Goal: Task Accomplishment & Management: Manage account settings

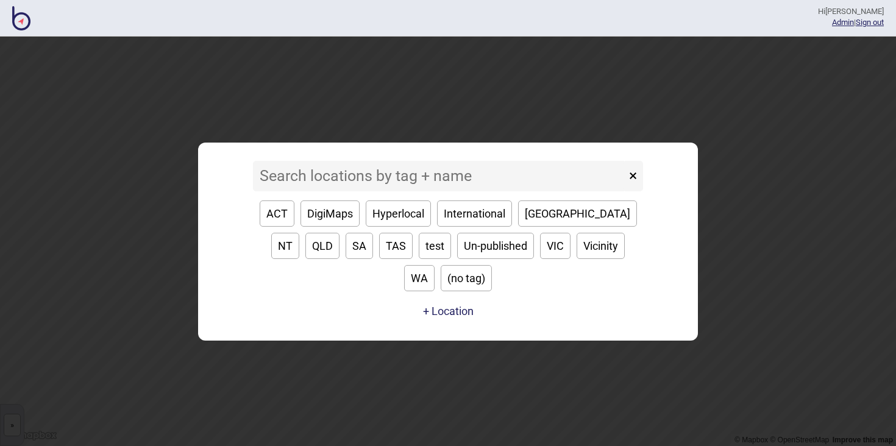
click at [392, 189] on input at bounding box center [439, 176] width 373 height 30
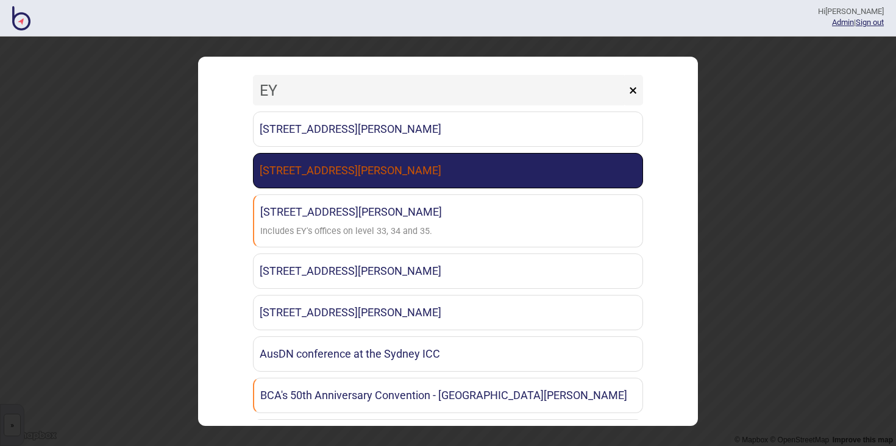
type input "EY"
click at [419, 174] on link "[STREET_ADDRESS][PERSON_NAME]" at bounding box center [448, 170] width 390 height 35
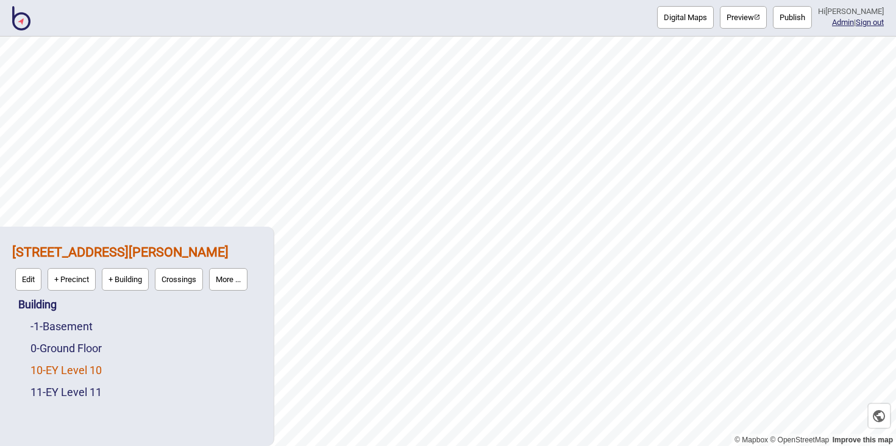
click at [94, 366] on link "10 - EY Level 10" at bounding box center [65, 370] width 71 height 13
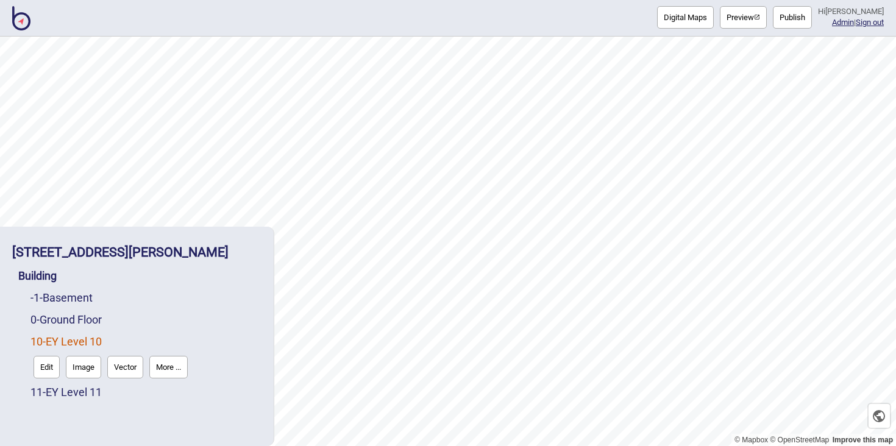
click at [165, 367] on button "More ..." at bounding box center [168, 367] width 38 height 23
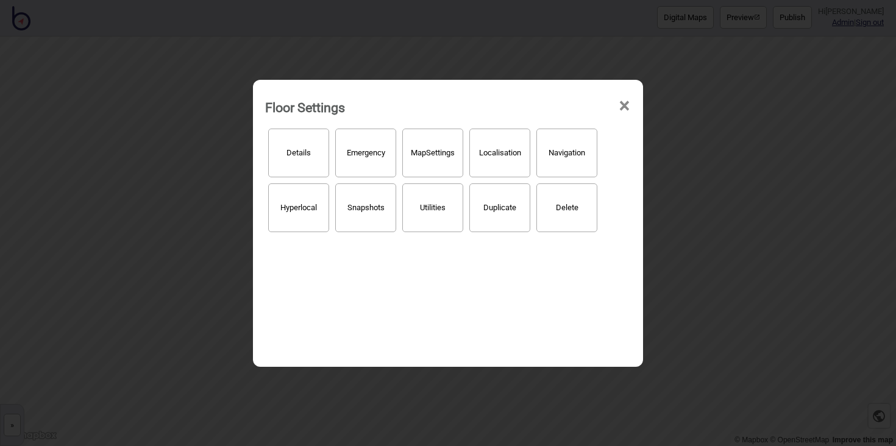
click at [501, 139] on button "Localisation" at bounding box center [499, 153] width 61 height 49
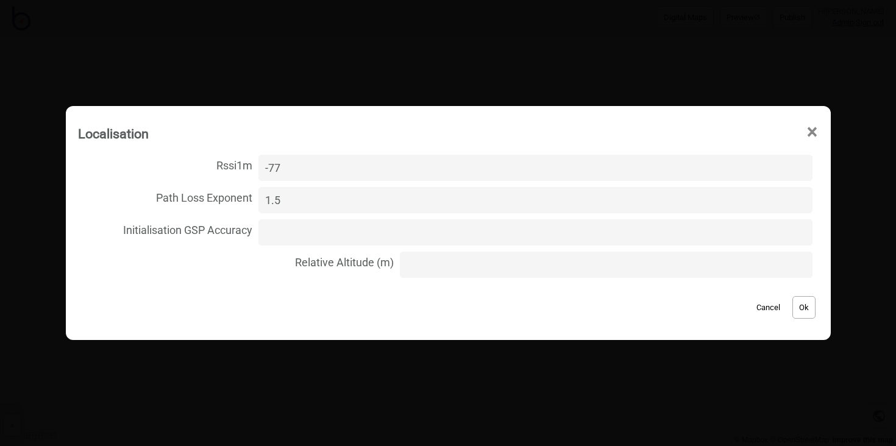
click at [806, 133] on span "×" at bounding box center [812, 132] width 13 height 40
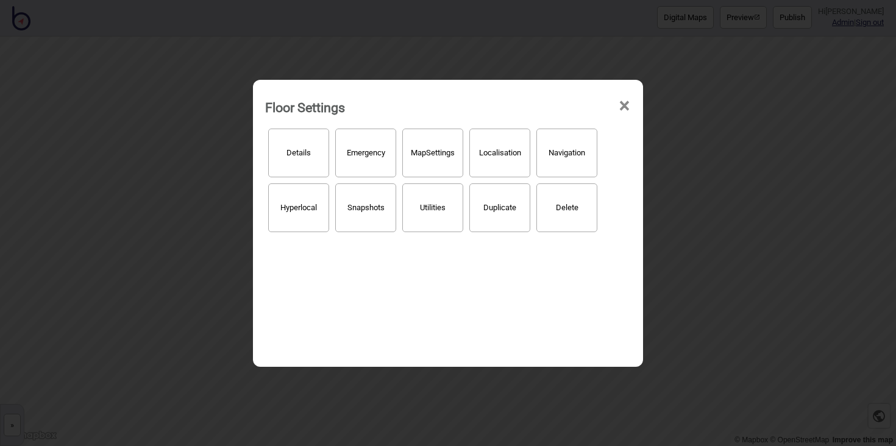
click at [628, 106] on span "×" at bounding box center [624, 106] width 13 height 40
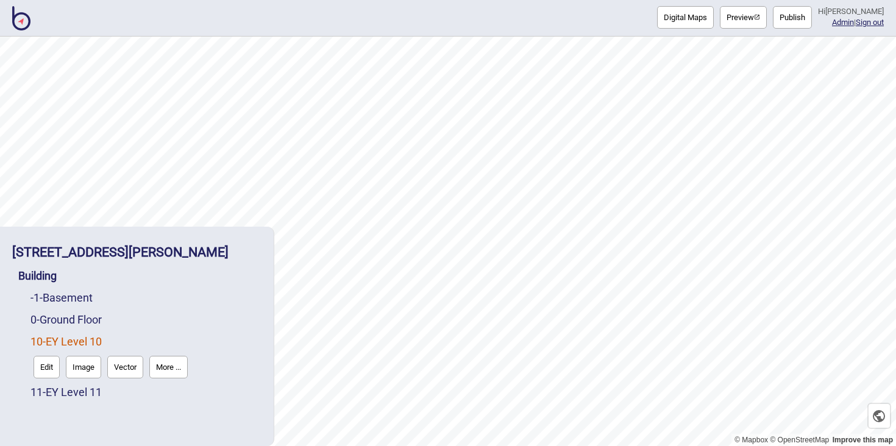
click at [91, 371] on button "Image" at bounding box center [83, 367] width 35 height 23
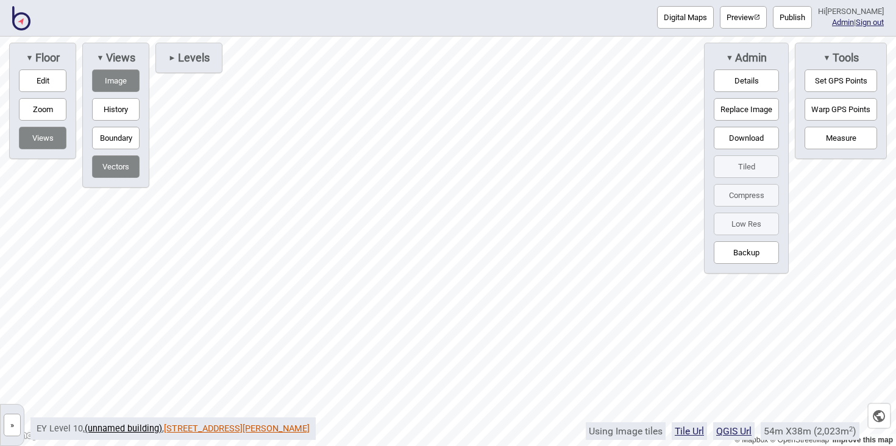
click at [265, 427] on link "[STREET_ADDRESS][PERSON_NAME]" at bounding box center [237, 429] width 146 height 10
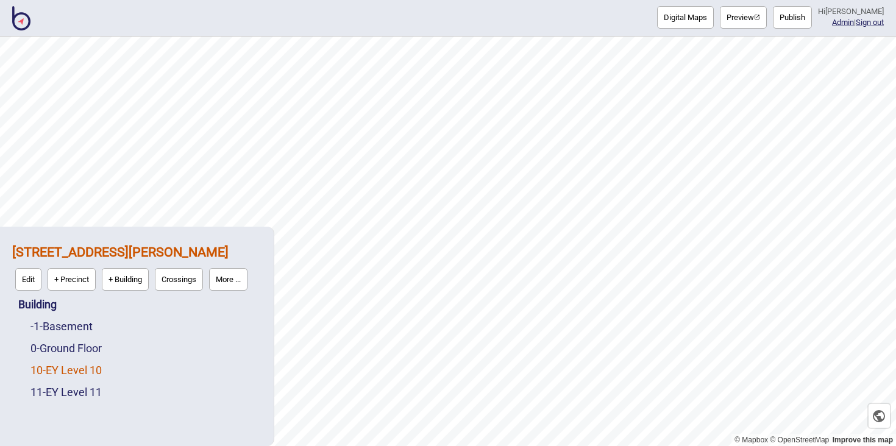
click at [98, 367] on link "10 - EY Level 10" at bounding box center [65, 370] width 71 height 13
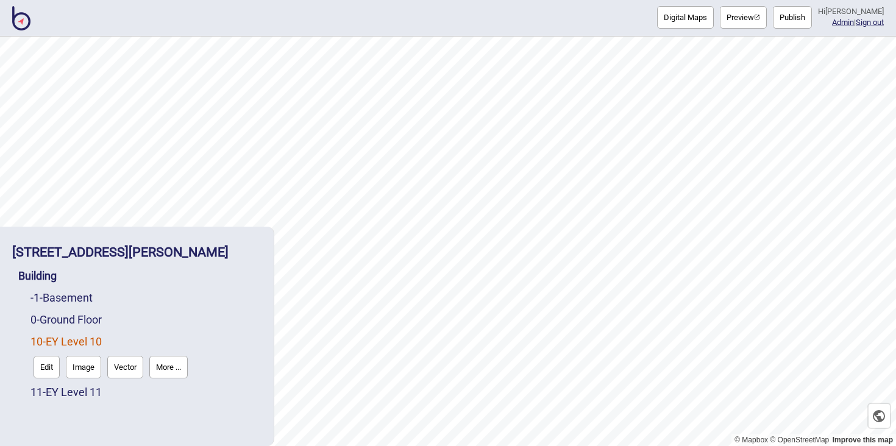
click at [173, 371] on button "More ..." at bounding box center [168, 367] width 38 height 23
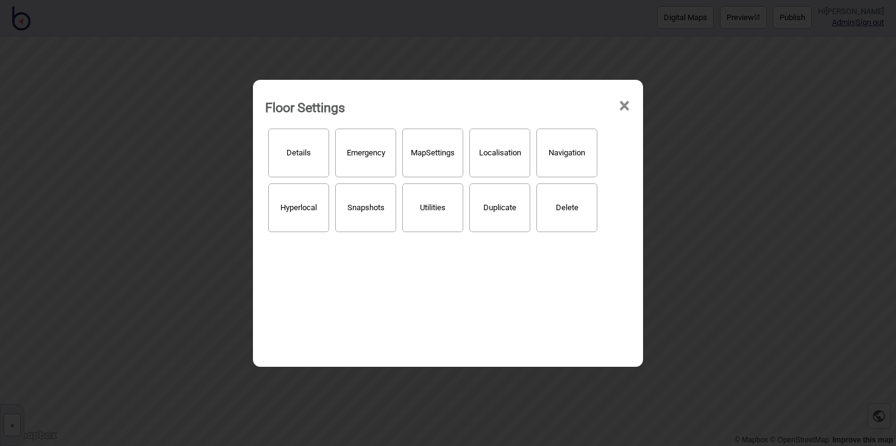
click at [317, 208] on button "Hyperlocal" at bounding box center [298, 207] width 61 height 49
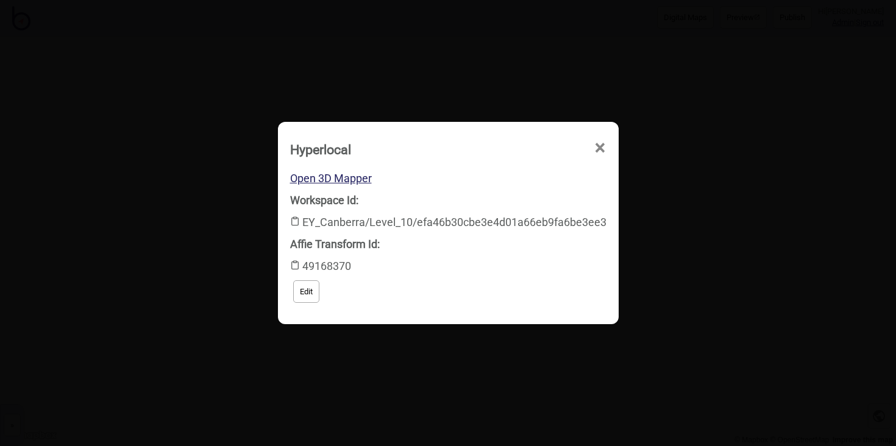
click at [600, 141] on span "×" at bounding box center [600, 148] width 13 height 40
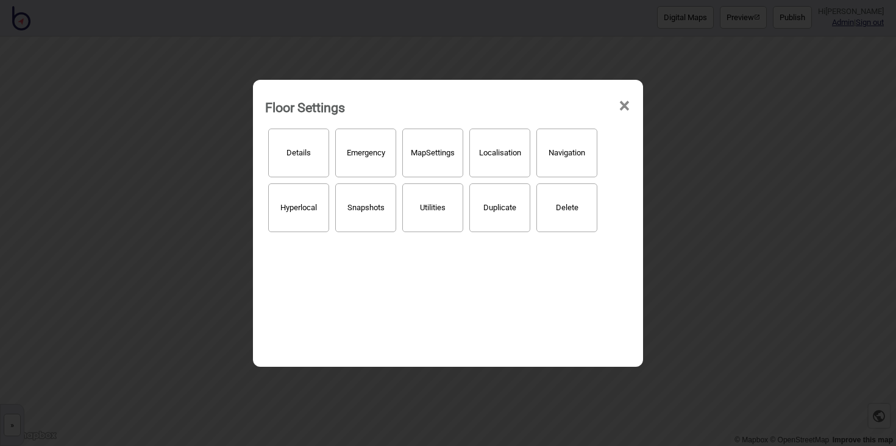
click at [627, 105] on span "×" at bounding box center [624, 106] width 13 height 40
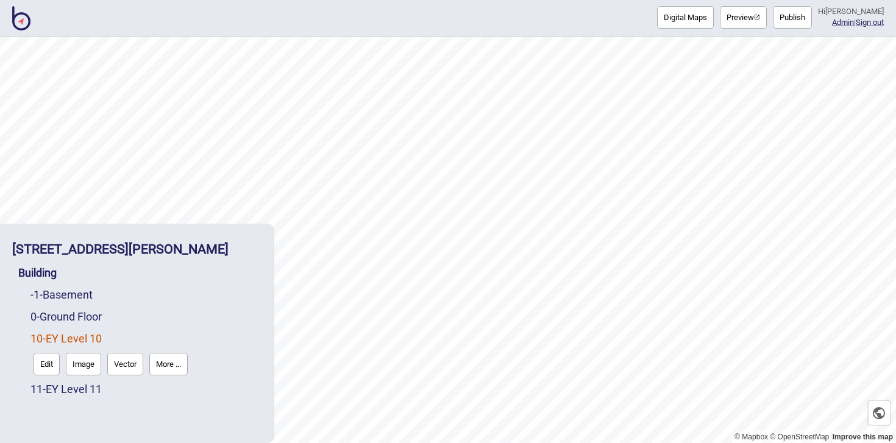
click at [172, 374] on button "More ..." at bounding box center [168, 364] width 38 height 23
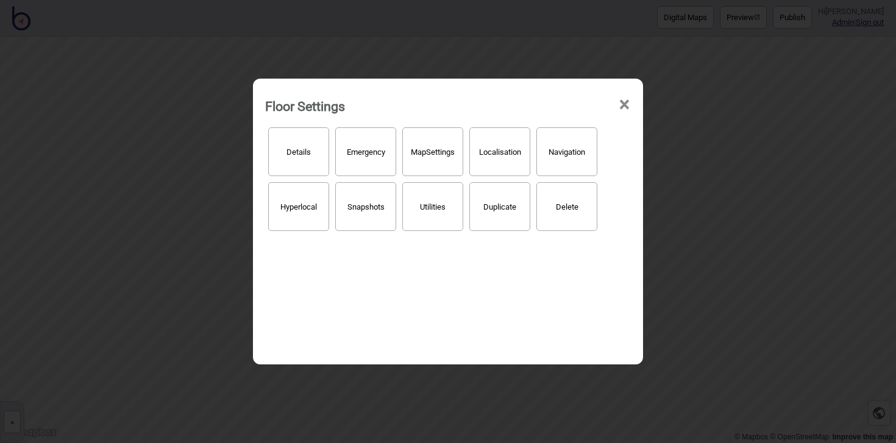
click at [495, 163] on button "Localisation" at bounding box center [499, 151] width 61 height 49
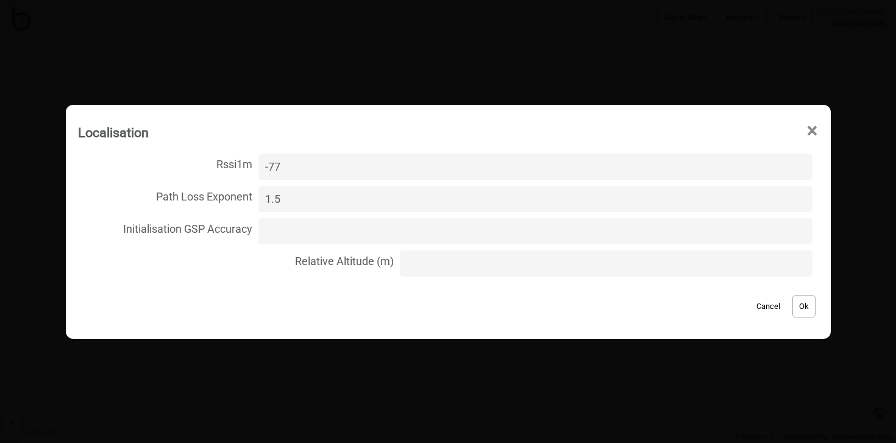
click at [806, 132] on span "×" at bounding box center [812, 131] width 13 height 40
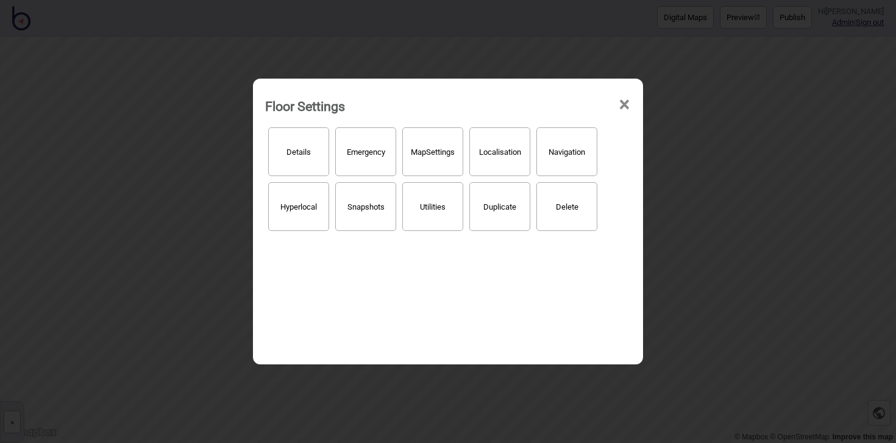
click at [624, 110] on span "×" at bounding box center [624, 105] width 13 height 40
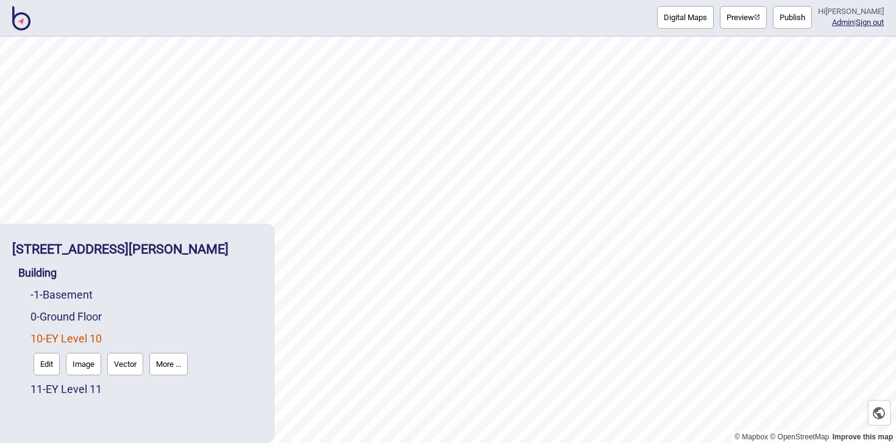
click at [29, 18] on img at bounding box center [21, 18] width 18 height 24
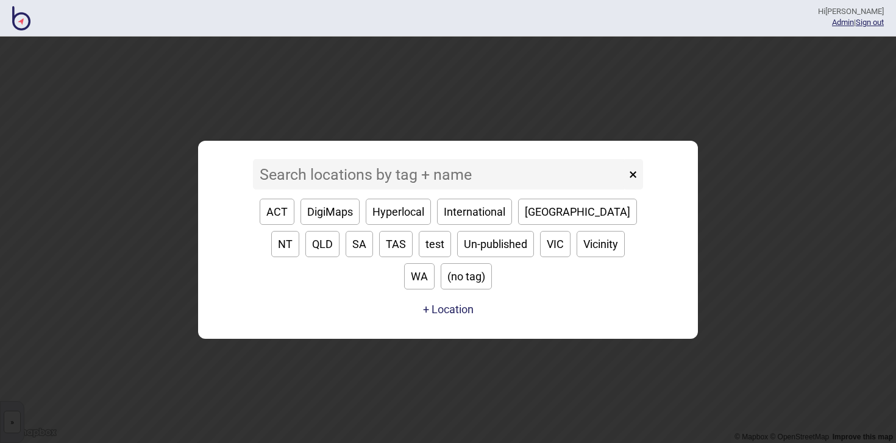
click at [294, 222] on button "ACT" at bounding box center [277, 212] width 35 height 26
type input "ACT"
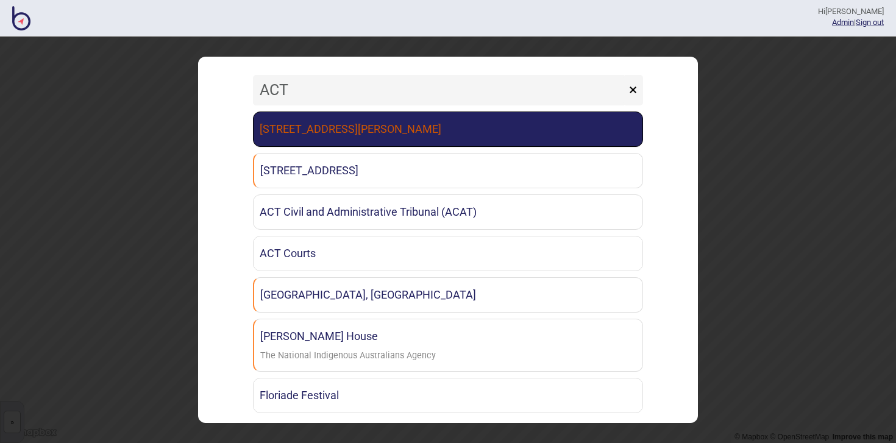
click at [503, 139] on link "[STREET_ADDRESS][PERSON_NAME]" at bounding box center [448, 129] width 390 height 35
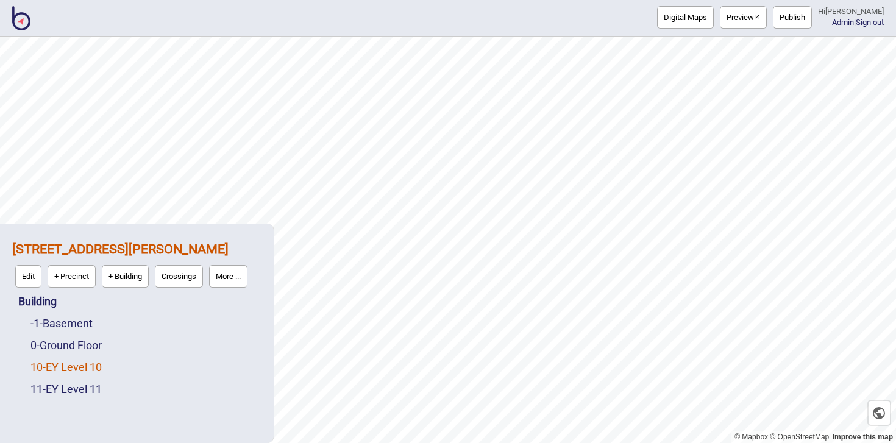
click at [85, 371] on link "10 - EY Level 10" at bounding box center [65, 367] width 71 height 13
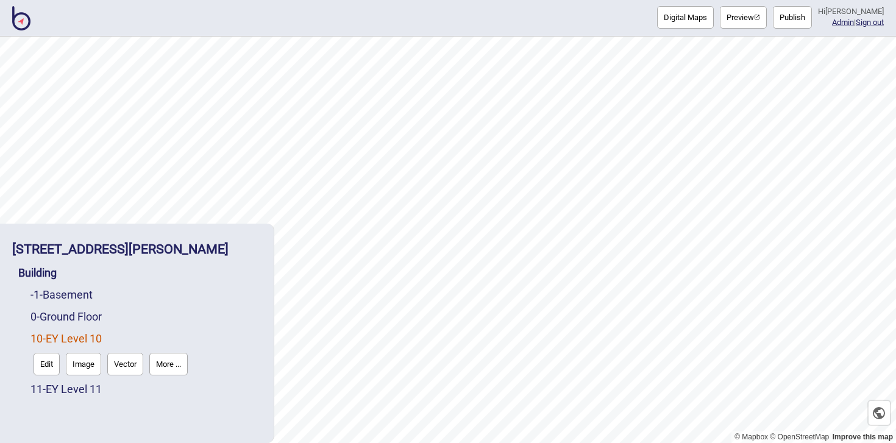
click at [183, 372] on button "More ..." at bounding box center [168, 364] width 38 height 23
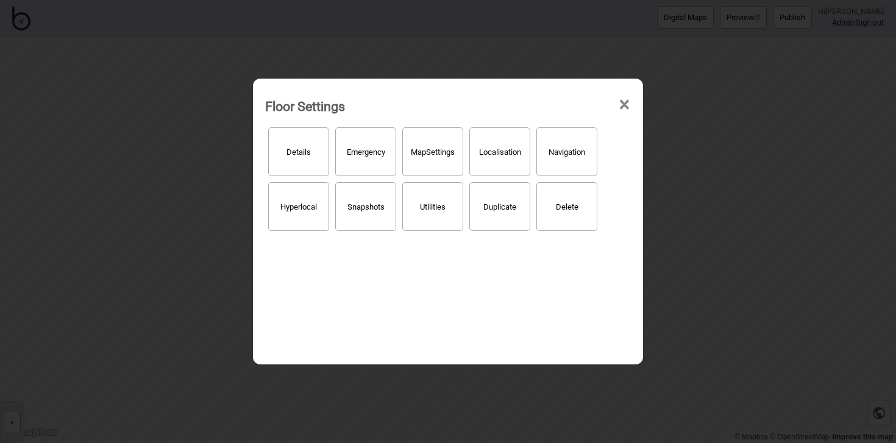
click at [305, 200] on button "Hyperlocal" at bounding box center [298, 206] width 61 height 49
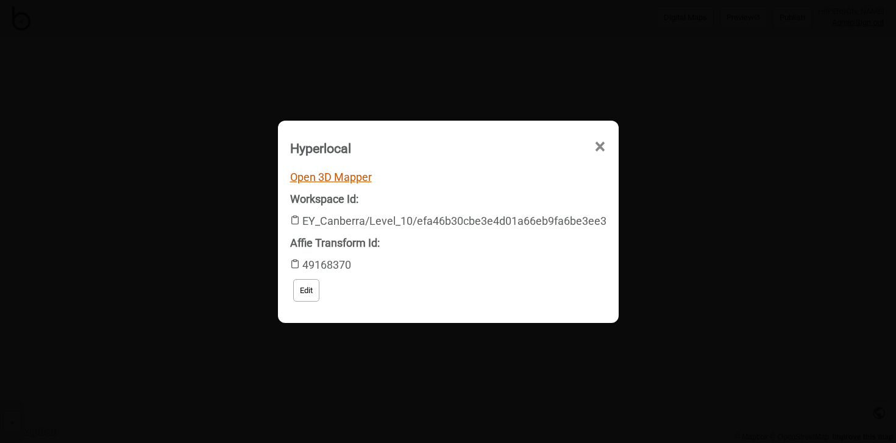
click at [347, 181] on link "Open 3D Mapper" at bounding box center [331, 177] width 82 height 13
click at [295, 219] on icon at bounding box center [295, 220] width 10 height 10
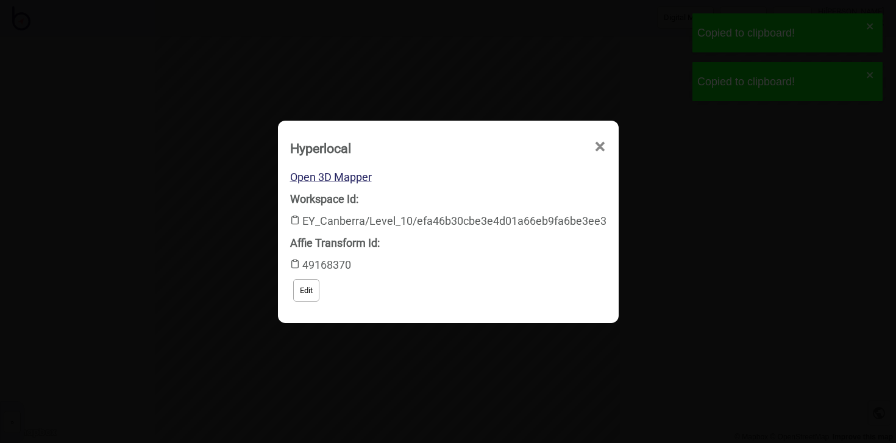
click at [599, 146] on span "×" at bounding box center [600, 147] width 13 height 40
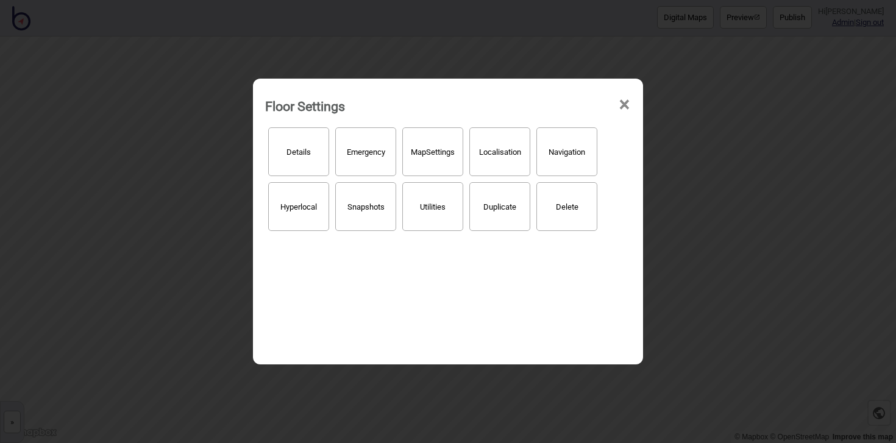
click at [625, 104] on span "×" at bounding box center [624, 105] width 13 height 40
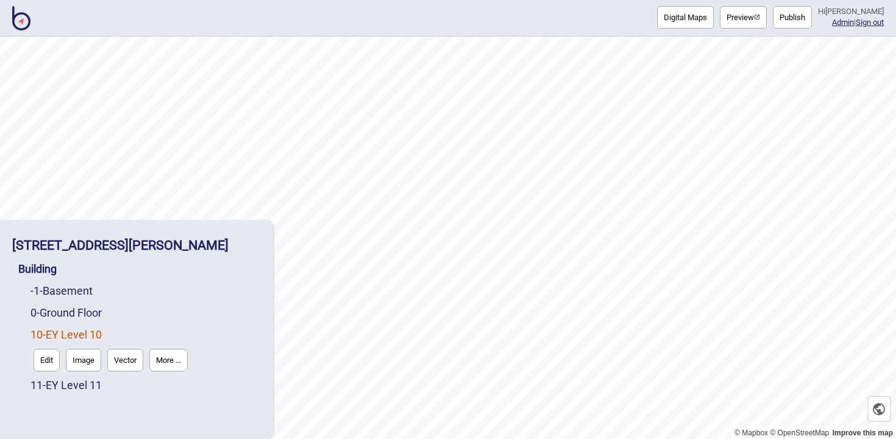
click at [26, 18] on img at bounding box center [21, 18] width 18 height 24
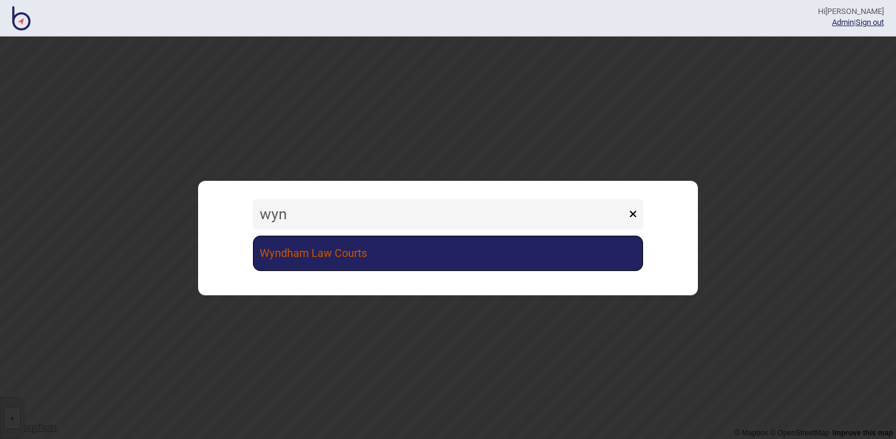
type input "wyn"
click at [372, 245] on link "Wyndham Law Courts" at bounding box center [448, 253] width 390 height 35
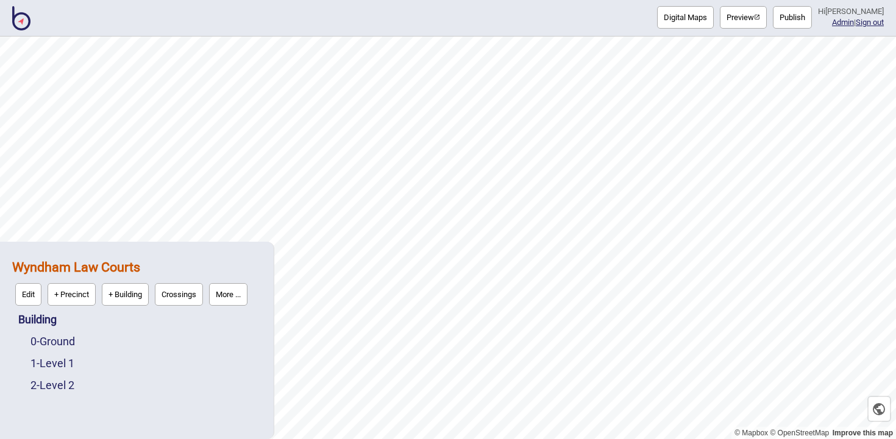
click at [239, 293] on button "More ..." at bounding box center [228, 294] width 38 height 23
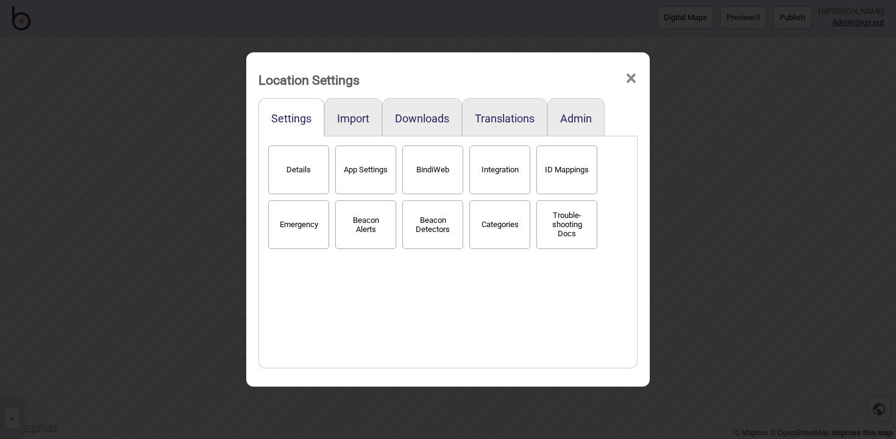
click at [505, 131] on div "Translations" at bounding box center [504, 117] width 85 height 38
click at [504, 119] on button "Translations" at bounding box center [505, 118] width 60 height 13
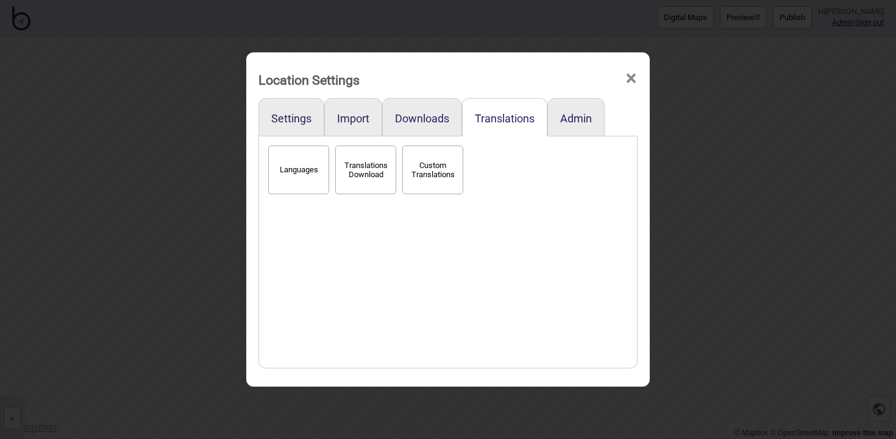
click at [305, 184] on button "Languages" at bounding box center [298, 170] width 61 height 49
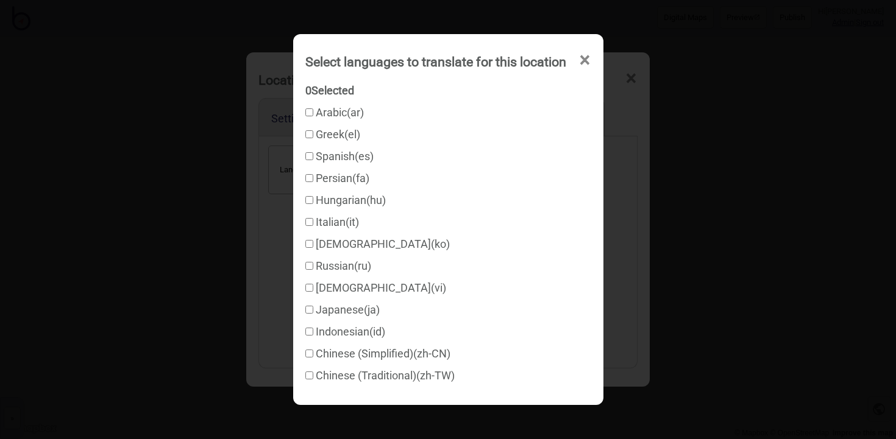
click at [585, 55] on span "×" at bounding box center [584, 60] width 13 height 40
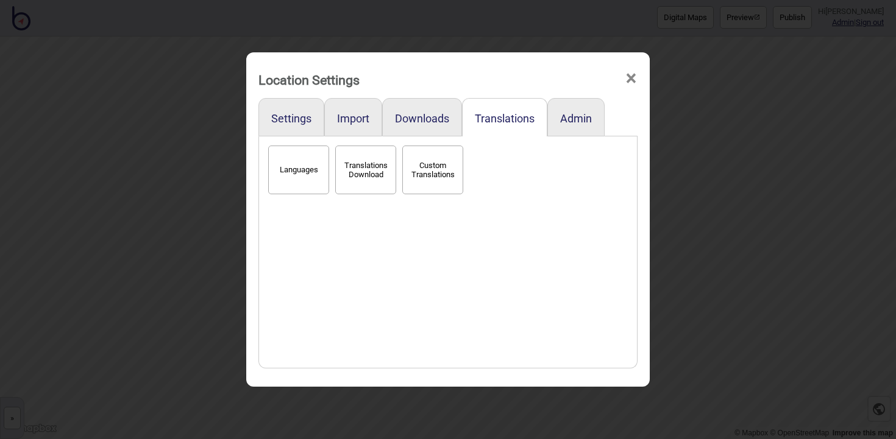
click at [628, 85] on span "×" at bounding box center [631, 79] width 13 height 40
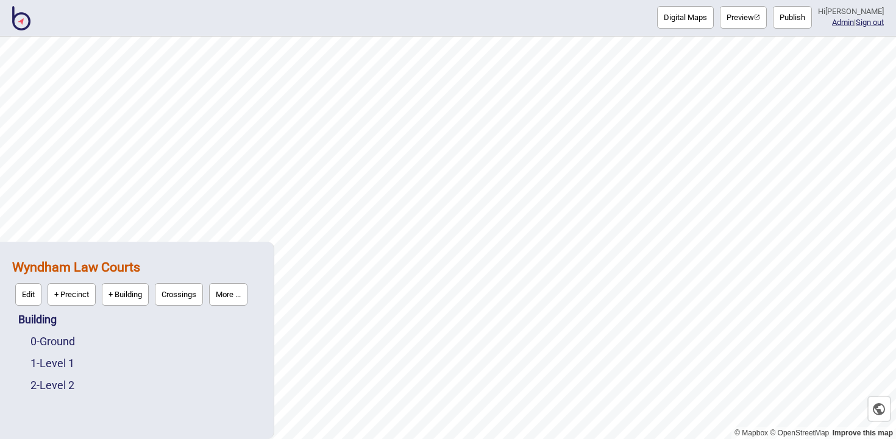
click at [793, 21] on button "Publish" at bounding box center [792, 17] width 39 height 23
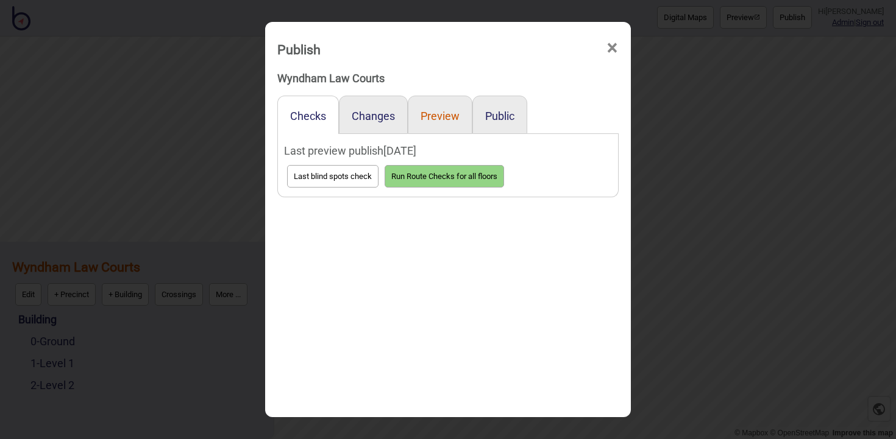
click at [444, 112] on button "Preview" at bounding box center [440, 116] width 39 height 13
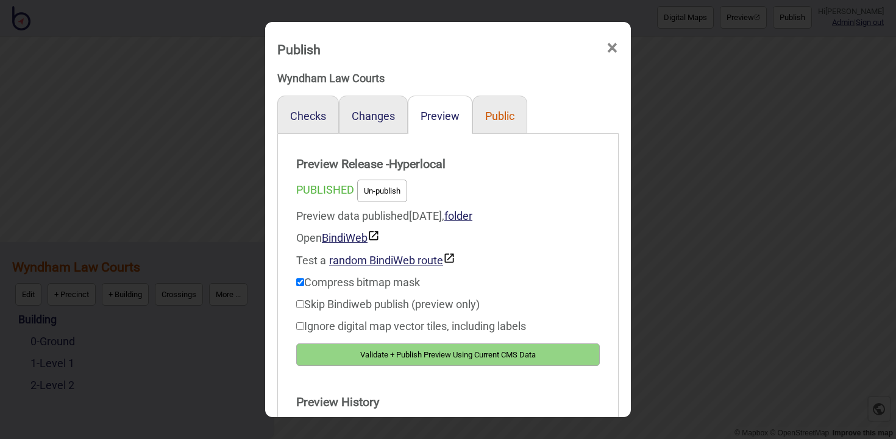
click at [497, 115] on button "Public" at bounding box center [499, 116] width 29 height 13
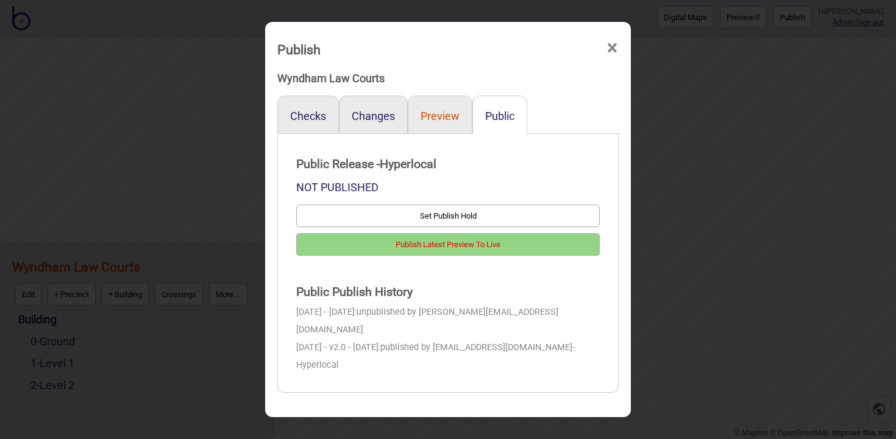
click at [443, 113] on button "Preview" at bounding box center [440, 116] width 39 height 13
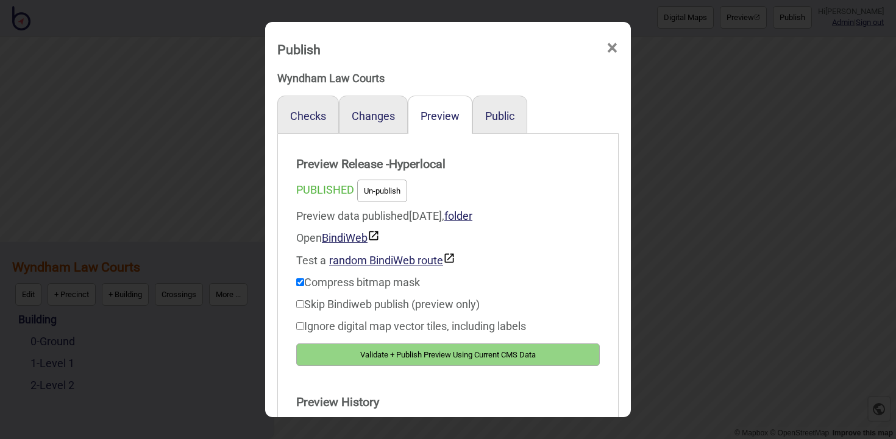
click at [613, 48] on span "×" at bounding box center [612, 48] width 13 height 40
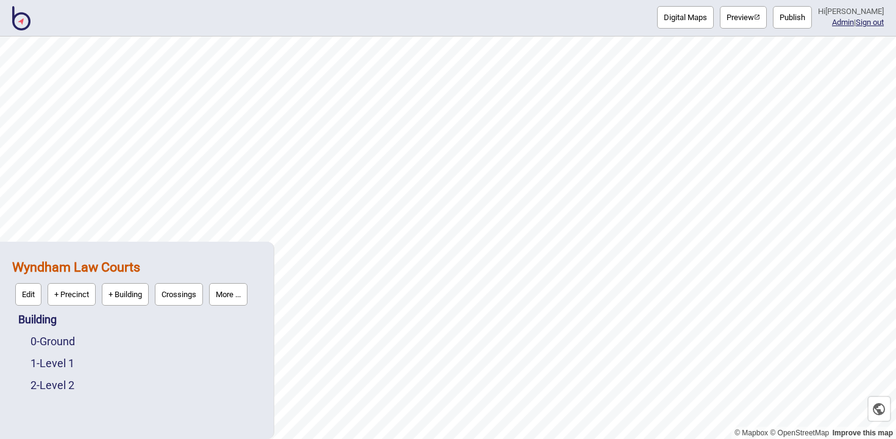
click at [244, 289] on button "More ..." at bounding box center [228, 294] width 38 height 23
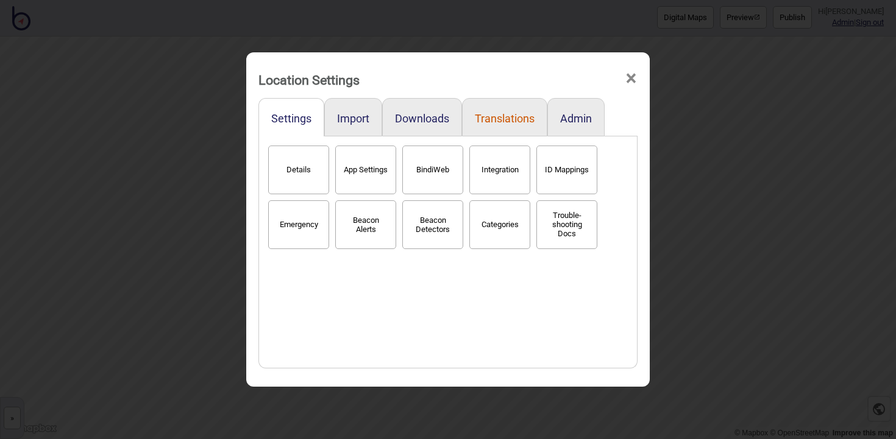
click at [507, 115] on button "Translations" at bounding box center [505, 118] width 60 height 13
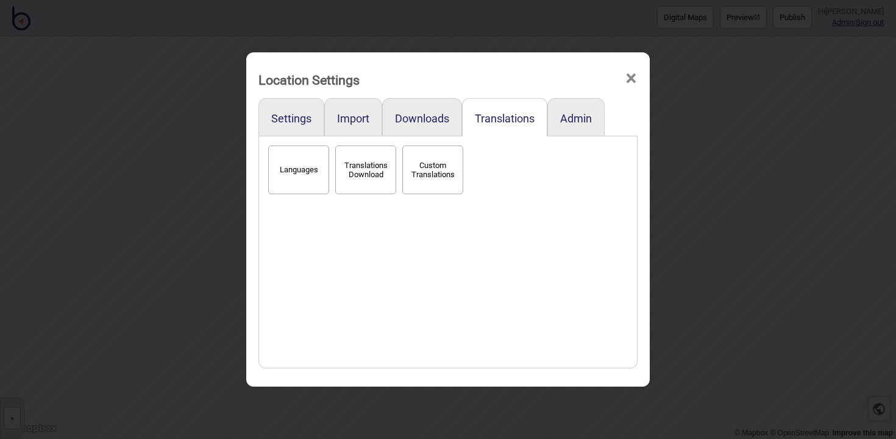
click at [299, 168] on button "Languages" at bounding box center [298, 170] width 61 height 49
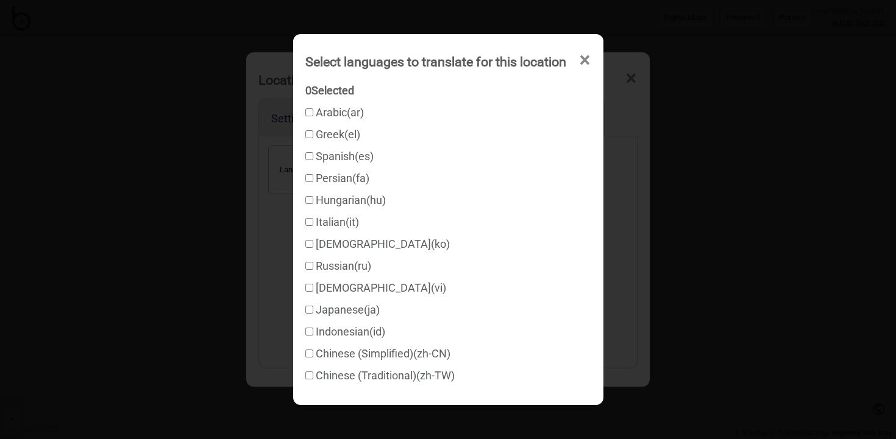
click at [308, 288] on input "[DEMOGRAPHIC_DATA] ( vi )" at bounding box center [309, 288] width 8 height 8
checkbox input "true"
click at [308, 110] on input "Arabic ( ar )" at bounding box center [309, 113] width 8 height 8
checkbox input "true"
click at [310, 134] on input "Greek ( el )" at bounding box center [309, 134] width 8 height 8
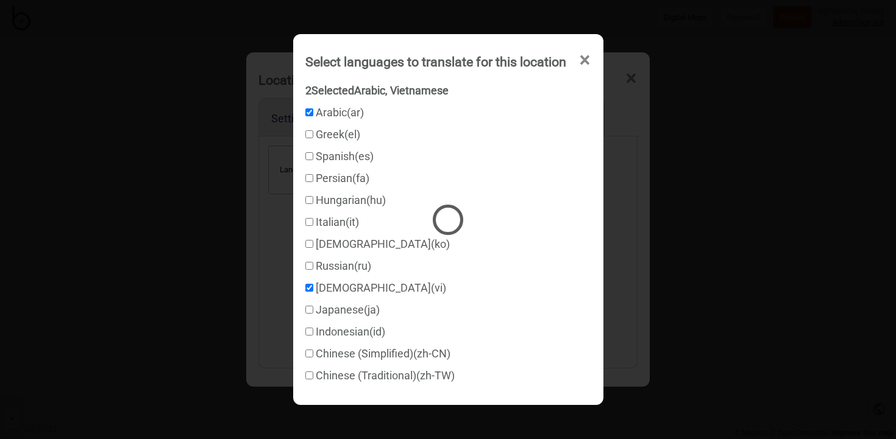
checkbox input "true"
click at [310, 379] on input "Chinese (Traditional) ( zh-TW )" at bounding box center [309, 376] width 8 height 8
checkbox input "true"
click at [586, 63] on span "×" at bounding box center [584, 60] width 13 height 40
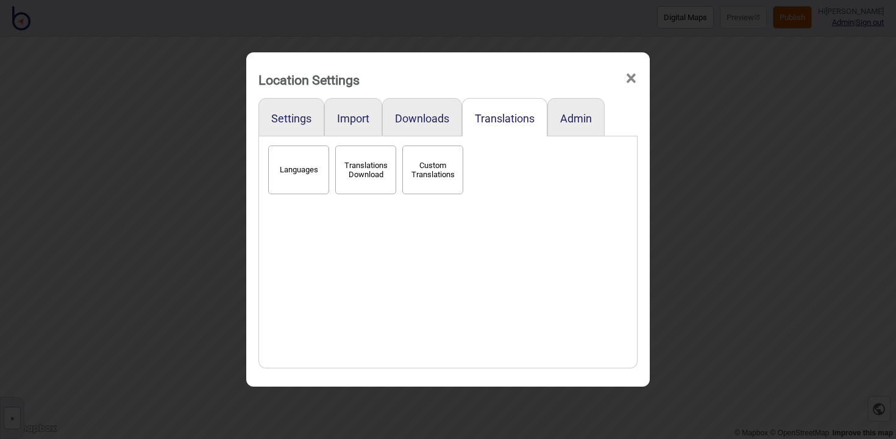
click at [405, 188] on button "Custom Translations" at bounding box center [432, 170] width 61 height 49
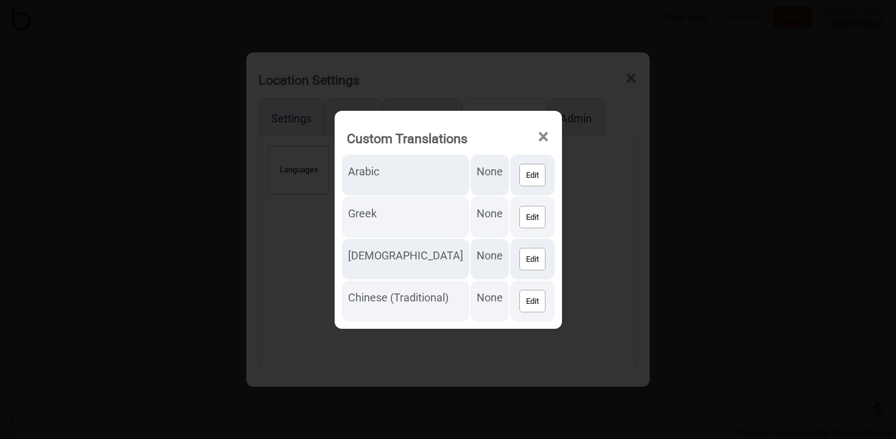
click at [537, 137] on span "×" at bounding box center [543, 137] width 13 height 40
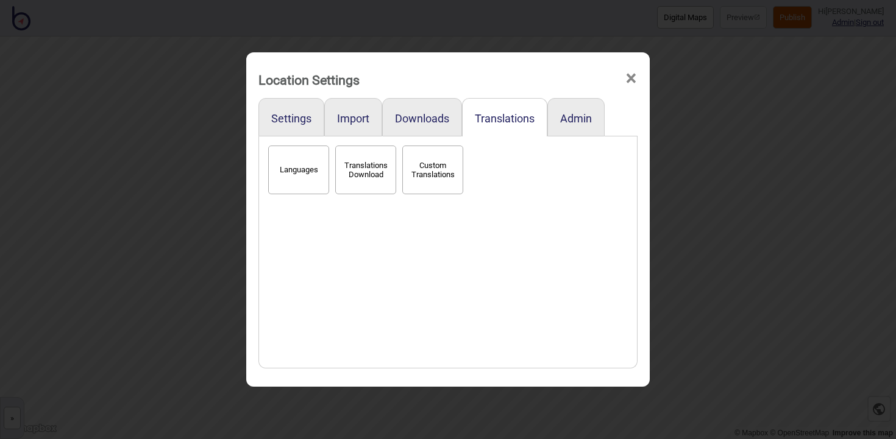
click at [365, 172] on button "Translations Download" at bounding box center [365, 170] width 61 height 49
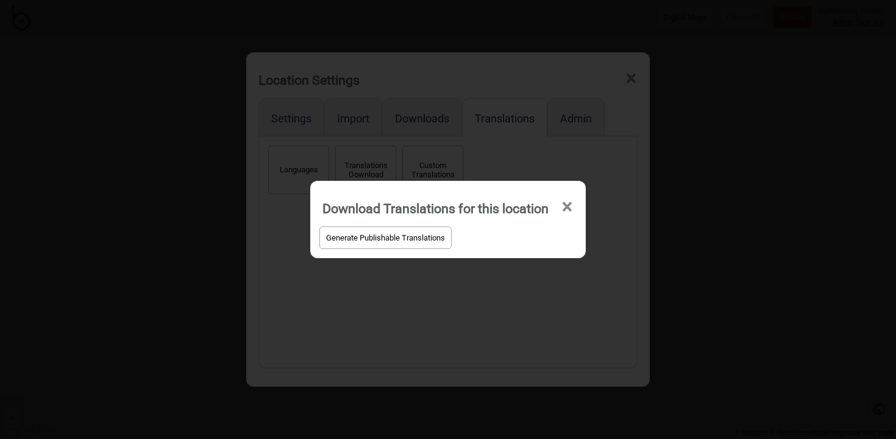
click at [568, 207] on span "×" at bounding box center [567, 207] width 13 height 40
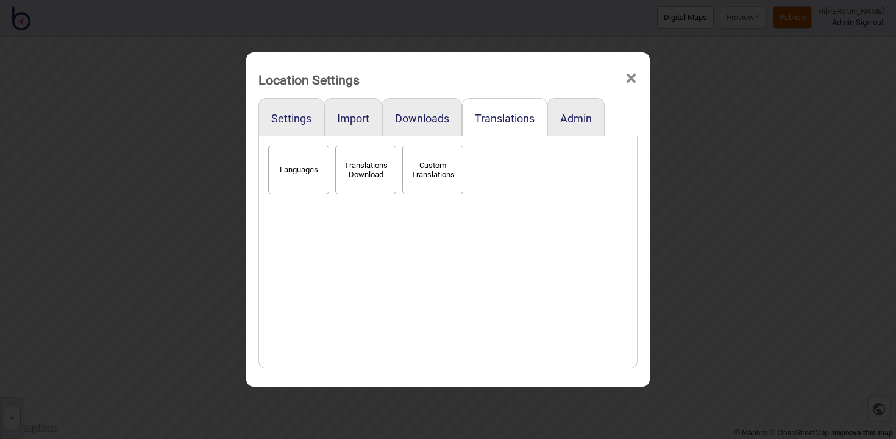
click at [370, 171] on button "Translations Download" at bounding box center [365, 170] width 61 height 49
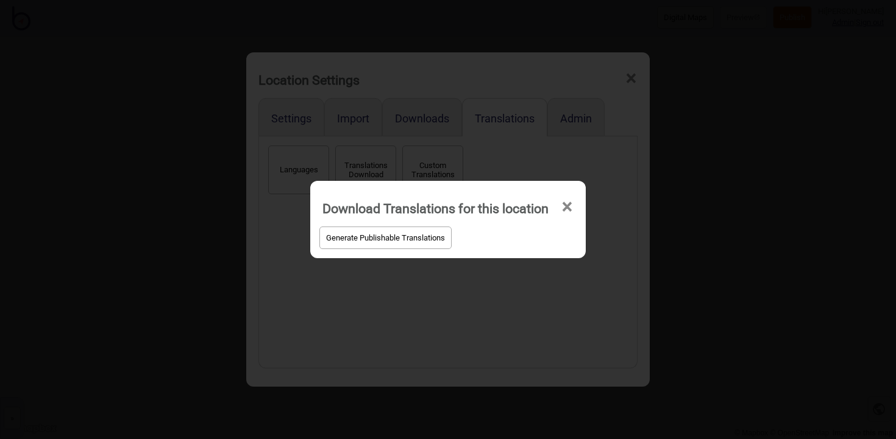
click at [376, 244] on button "Generate Publishable Translations" at bounding box center [385, 238] width 132 height 23
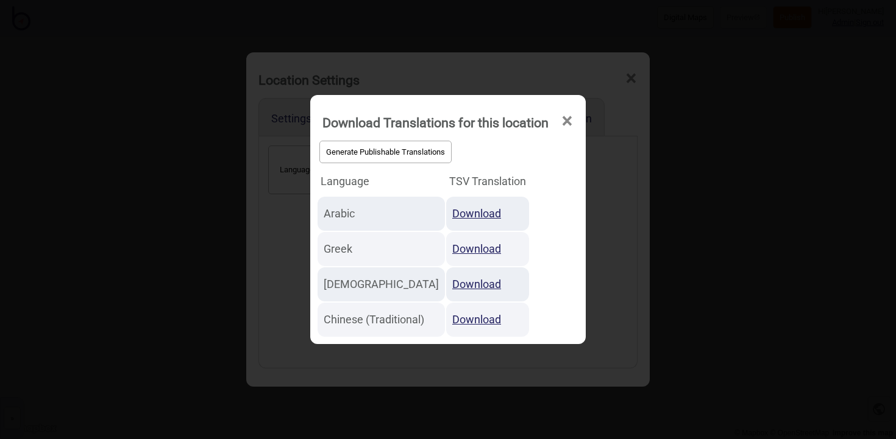
click at [569, 121] on span "×" at bounding box center [567, 121] width 13 height 40
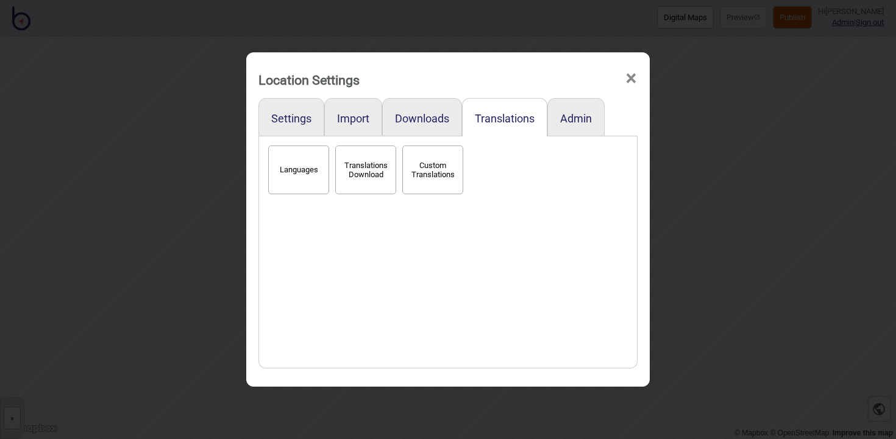
click at [315, 173] on button "Languages" at bounding box center [298, 170] width 61 height 49
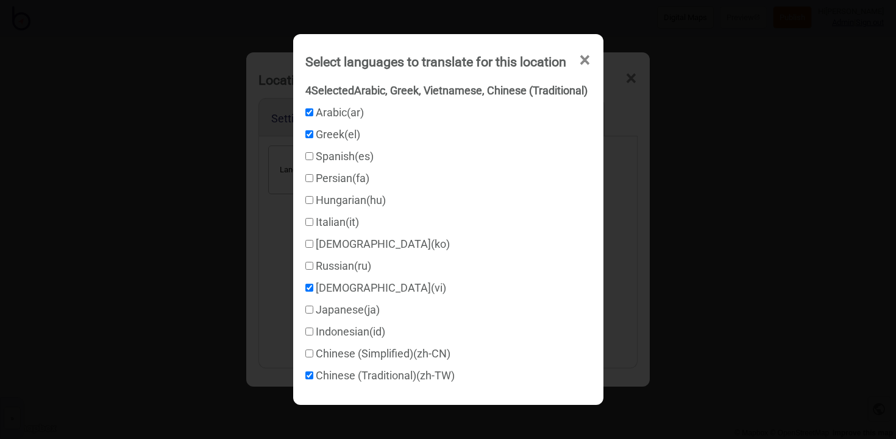
click at [588, 63] on span "×" at bounding box center [584, 60] width 13 height 40
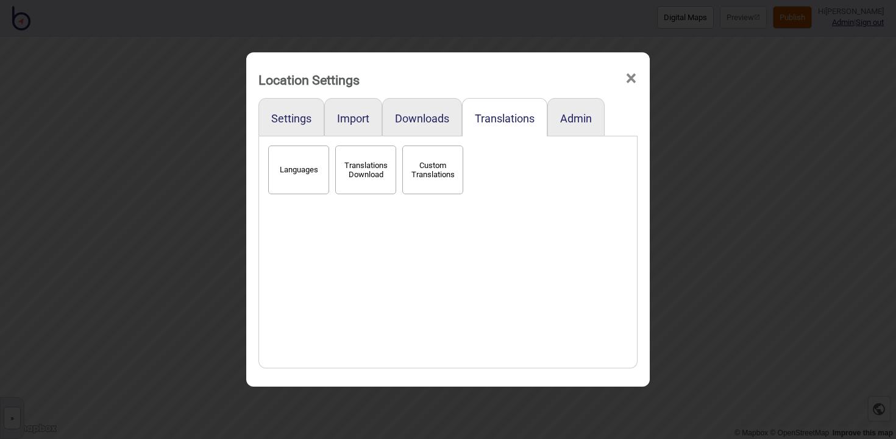
click at [628, 80] on span "×" at bounding box center [631, 79] width 13 height 40
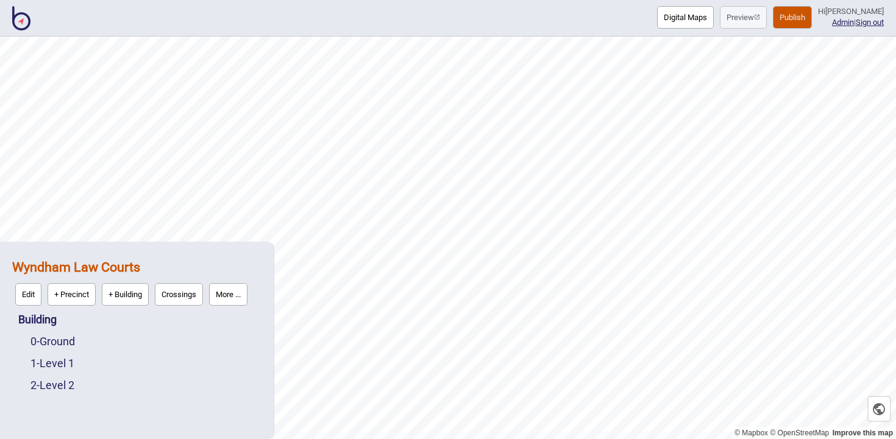
click at [808, 18] on button "Publish" at bounding box center [792, 17] width 39 height 23
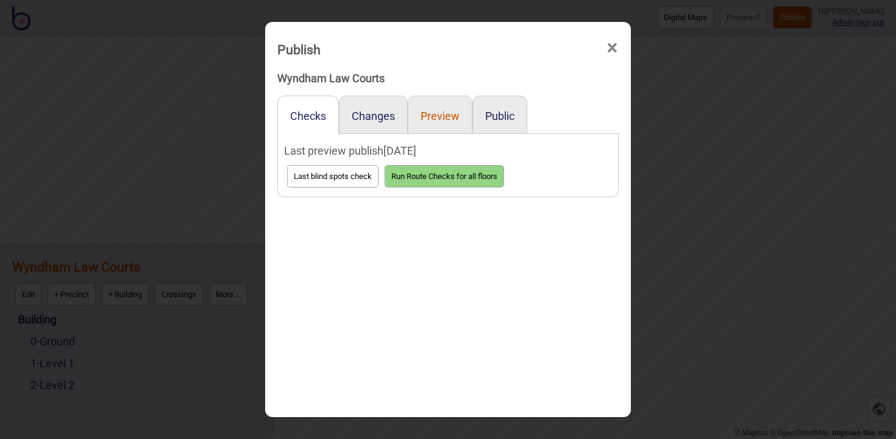
click at [440, 116] on button "Preview" at bounding box center [440, 116] width 39 height 13
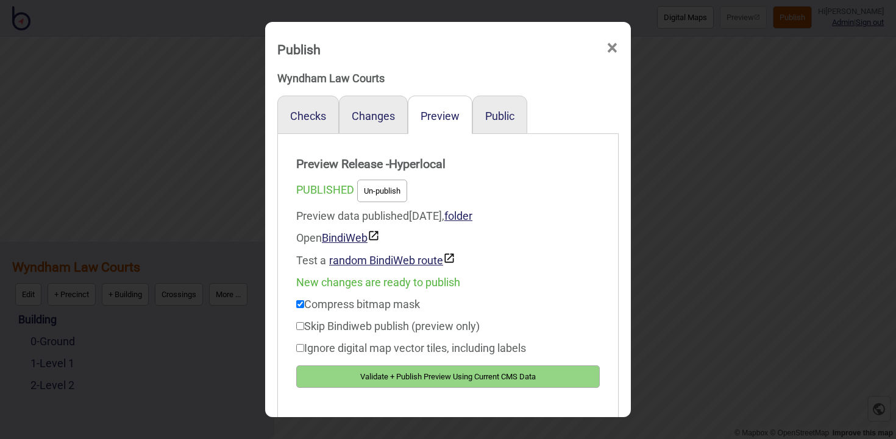
click at [446, 371] on button "Validate + Publish Preview Using Current CMS Data" at bounding box center [448, 377] width 304 height 23
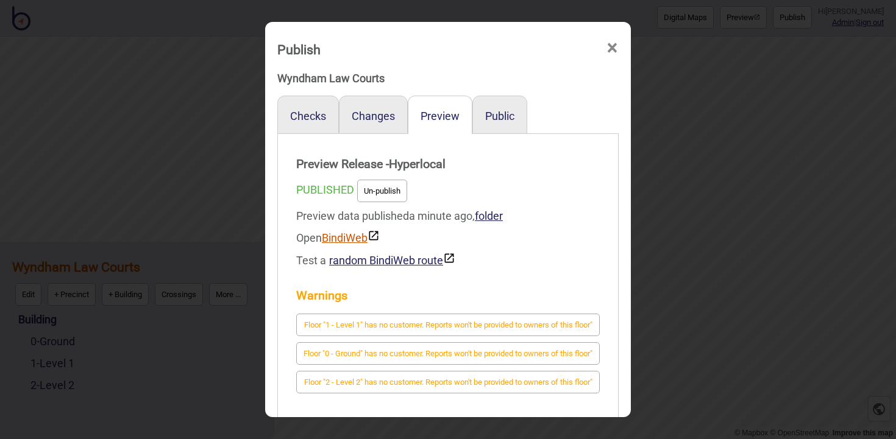
click at [356, 236] on link "BindiWeb" at bounding box center [351, 238] width 58 height 13
click at [614, 51] on span "×" at bounding box center [612, 48] width 13 height 40
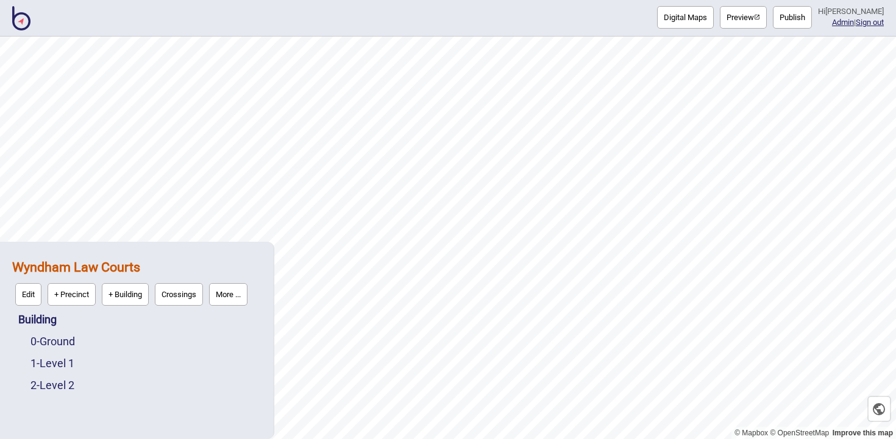
click at [233, 290] on button "More ..." at bounding box center [228, 294] width 38 height 23
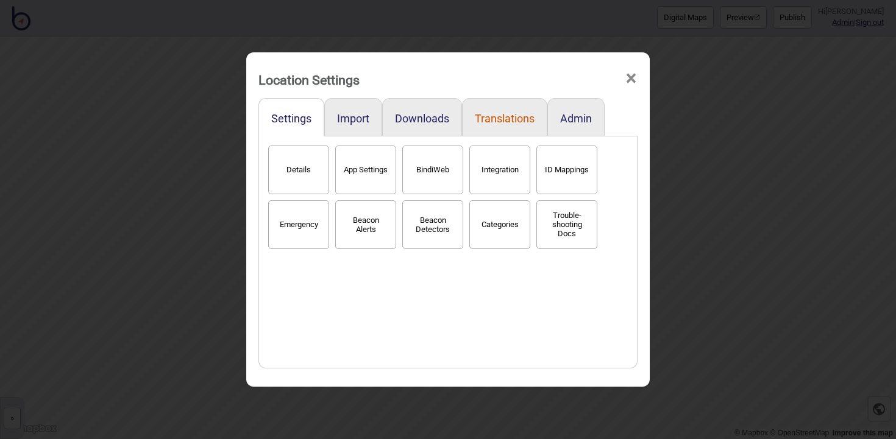
click at [486, 116] on button "Translations" at bounding box center [505, 118] width 60 height 13
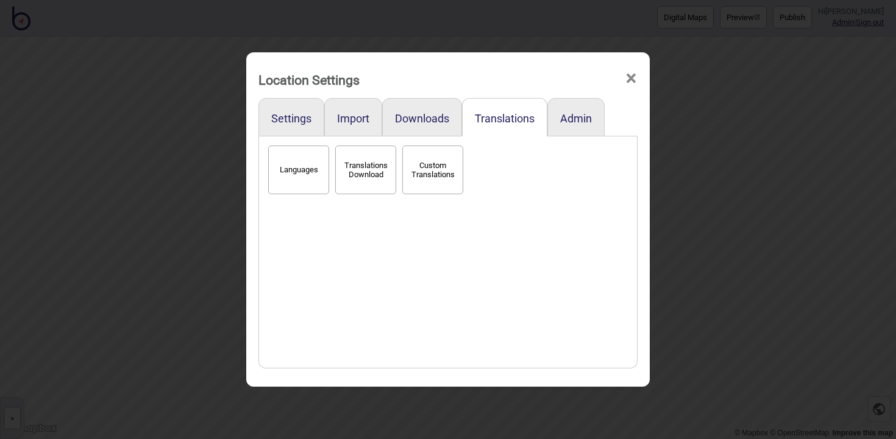
click at [297, 165] on button "Languages" at bounding box center [298, 170] width 61 height 49
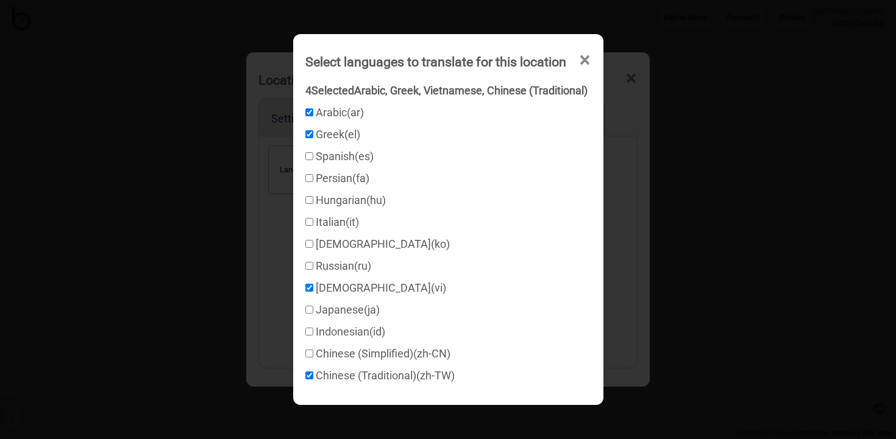
click at [308, 110] on input "Arabic ( ar )" at bounding box center [309, 113] width 8 height 8
checkbox input "false"
click at [308, 131] on input "Greek ( el )" at bounding box center [309, 134] width 8 height 8
checkbox input "false"
click at [311, 292] on label "[DEMOGRAPHIC_DATA] ( vi )" at bounding box center [375, 288] width 141 height 13
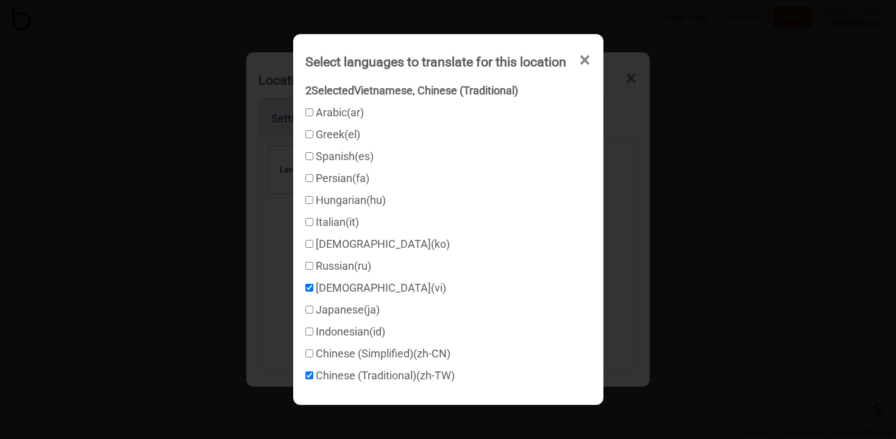
click at [311, 292] on input "[DEMOGRAPHIC_DATA] ( vi )" at bounding box center [309, 288] width 8 height 8
checkbox input "false"
click at [308, 372] on input "Chinese (Traditional) ( zh-TW )" at bounding box center [309, 376] width 8 height 8
checkbox input "false"
click at [310, 113] on input "Arabic ( ar )" at bounding box center [309, 113] width 8 height 8
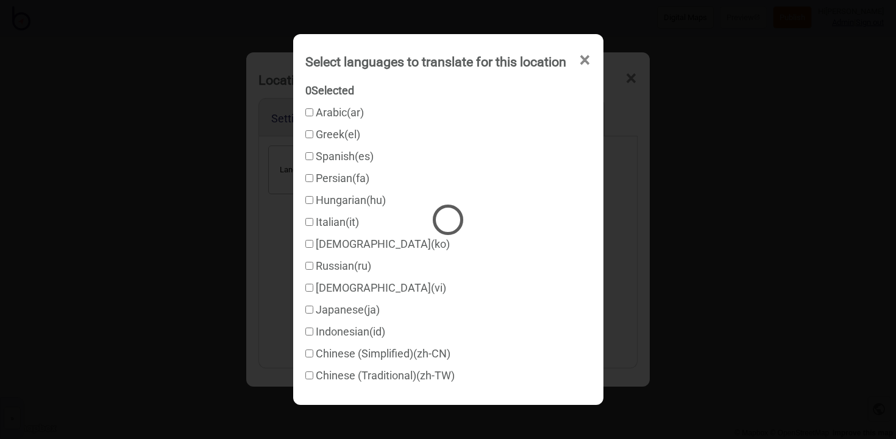
checkbox input "true"
click at [310, 354] on input "Chinese (Simplified) ( zh-CN )" at bounding box center [309, 354] width 8 height 8
checkbox input "true"
click at [583, 59] on span "×" at bounding box center [584, 60] width 13 height 40
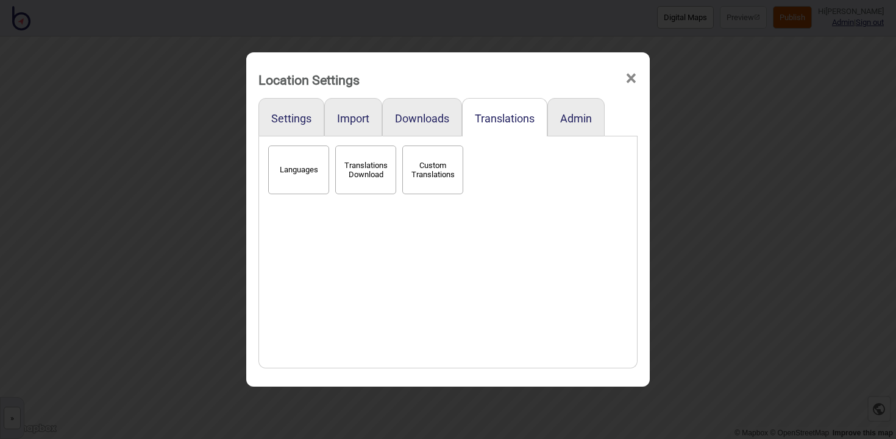
click at [624, 75] on div "Location Settings ×" at bounding box center [447, 77] width 391 height 37
click at [627, 75] on span "×" at bounding box center [631, 79] width 13 height 40
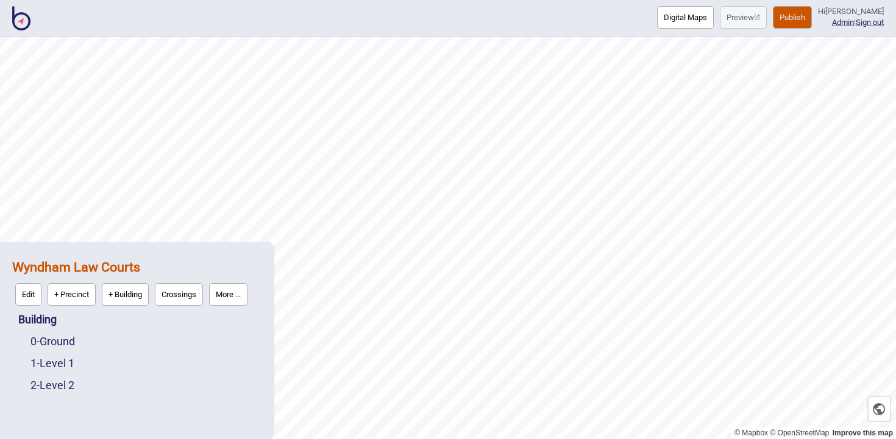
click at [797, 15] on button "Publish" at bounding box center [792, 17] width 39 height 23
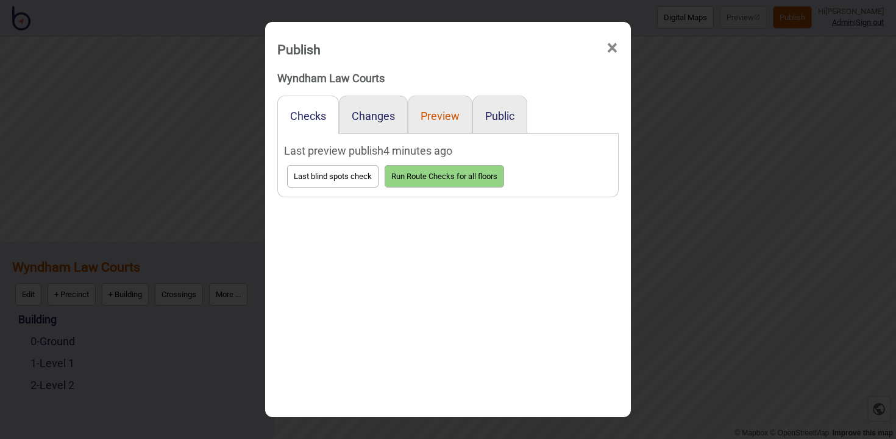
click at [437, 119] on button "Preview" at bounding box center [440, 116] width 39 height 13
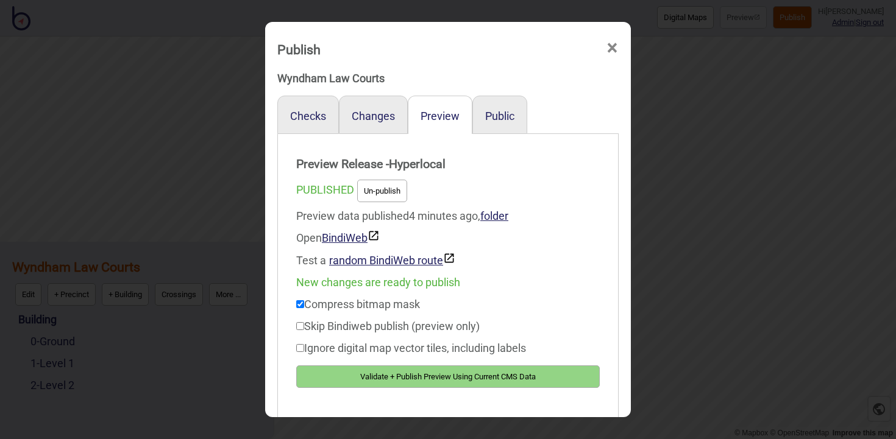
click at [554, 374] on button "Validate + Publish Preview Using Current CMS Data" at bounding box center [448, 377] width 304 height 23
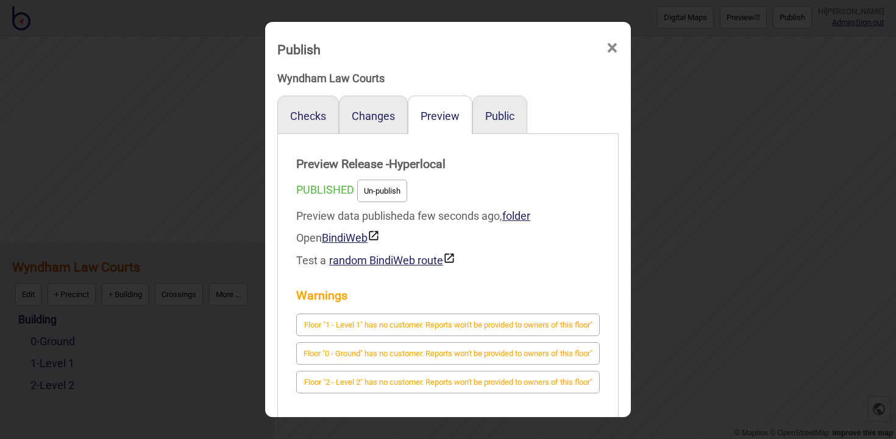
click at [612, 44] on span "×" at bounding box center [612, 48] width 13 height 40
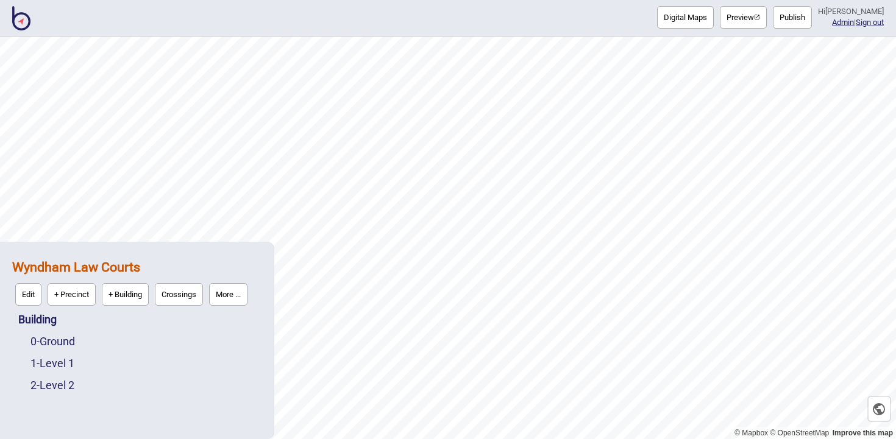
click at [247, 294] on button "More ..." at bounding box center [228, 294] width 38 height 23
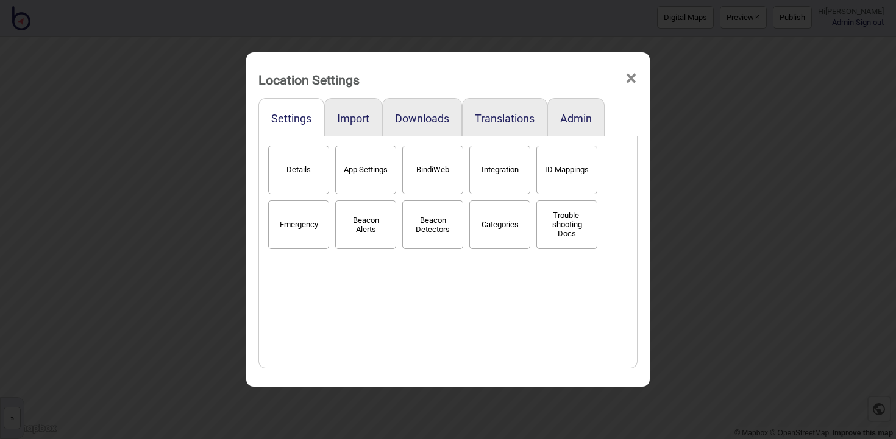
click at [516, 129] on div "Translations" at bounding box center [504, 117] width 85 height 38
click at [512, 111] on div "Translations" at bounding box center [504, 117] width 85 height 38
click at [510, 119] on button "Translations" at bounding box center [505, 118] width 60 height 13
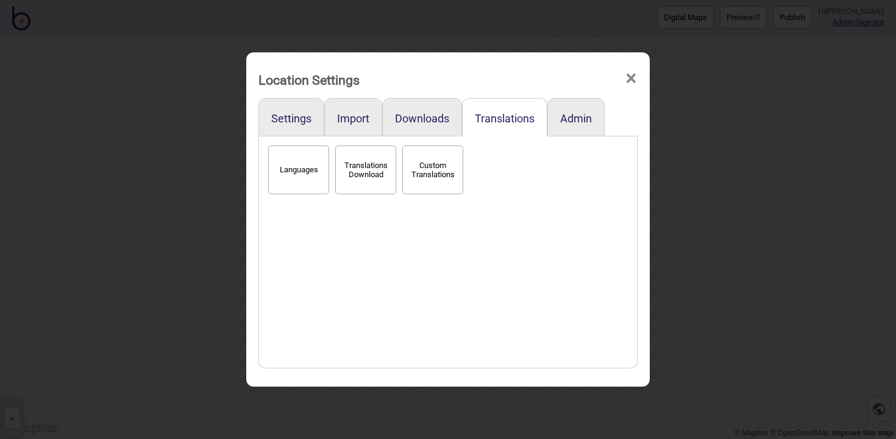
click at [296, 178] on button "Languages" at bounding box center [298, 170] width 61 height 49
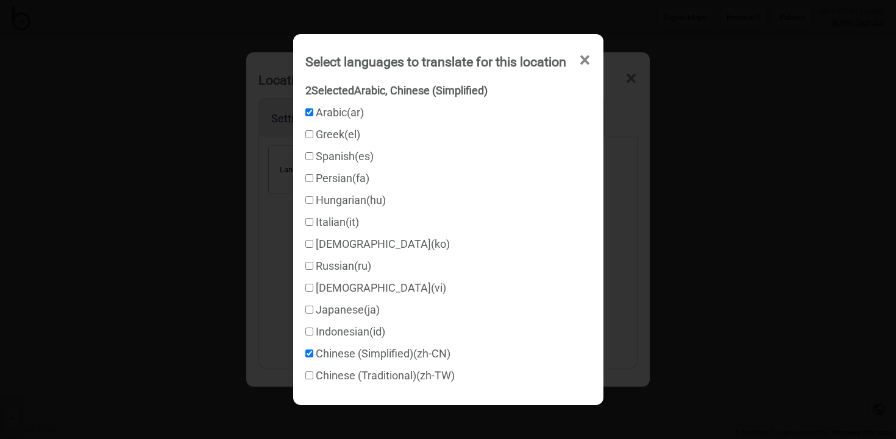
click at [589, 63] on span "×" at bounding box center [584, 60] width 13 height 40
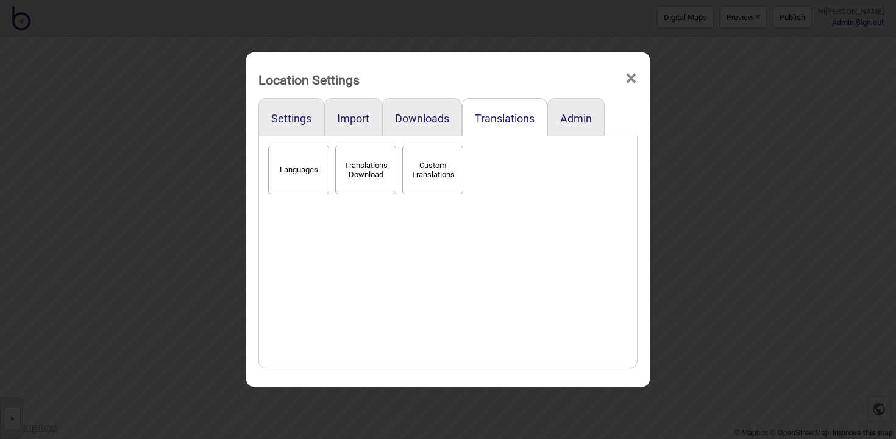
click at [631, 71] on span "×" at bounding box center [631, 79] width 13 height 40
